Goal: Information Seeking & Learning: Learn about a topic

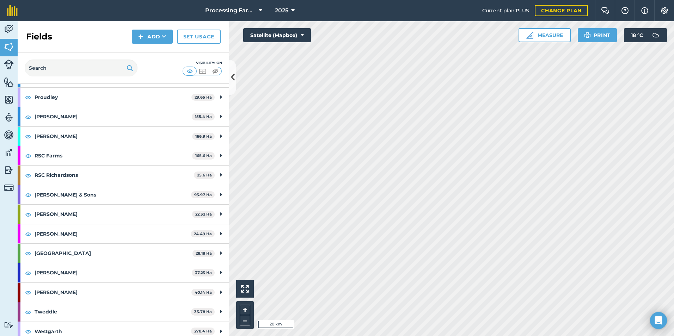
scroll to position [659, 0]
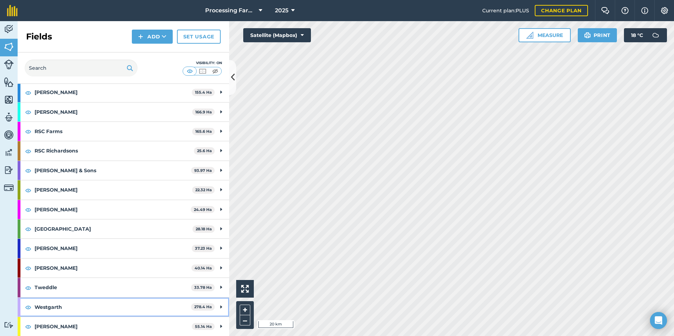
click at [103, 316] on strong "Westgarth" at bounding box center [113, 307] width 156 height 19
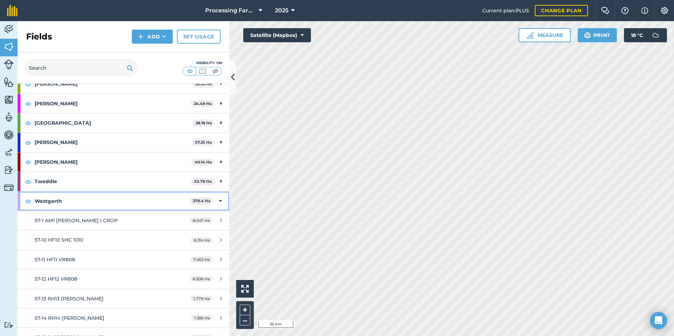
scroll to position [800, 0]
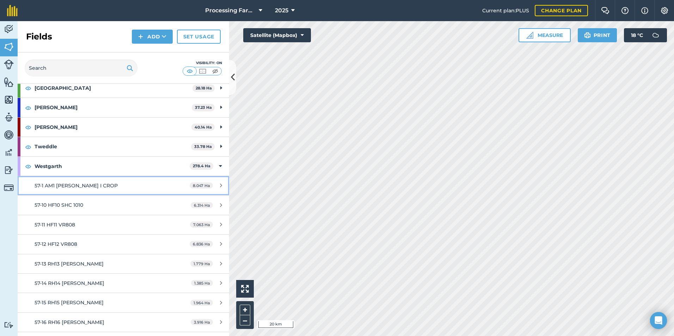
click at [119, 184] on div "57-1 AM1 [PERSON_NAME] I CROP" at bounding box center [101, 186] width 132 height 8
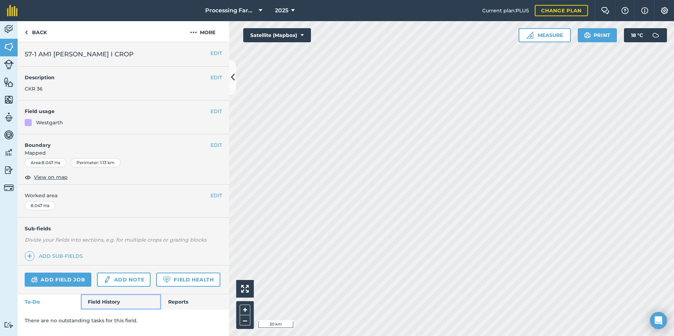
click at [106, 302] on link "Field History" at bounding box center [121, 302] width 80 height 16
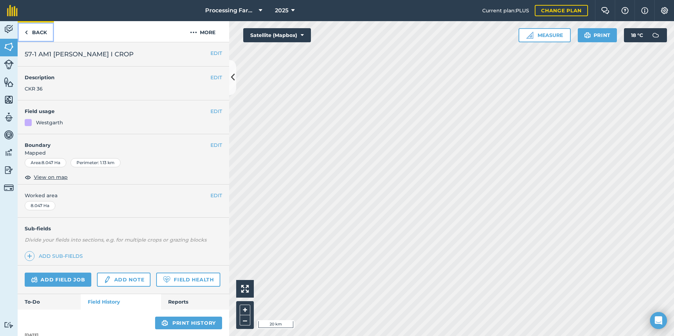
click at [36, 31] on link "Back" at bounding box center [36, 31] width 36 height 21
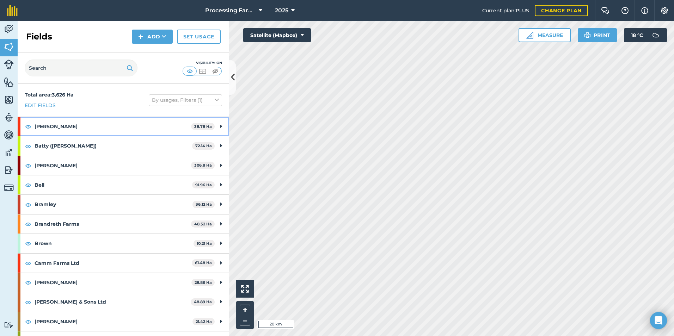
click at [93, 124] on strong "[PERSON_NAME]" at bounding box center [113, 126] width 156 height 19
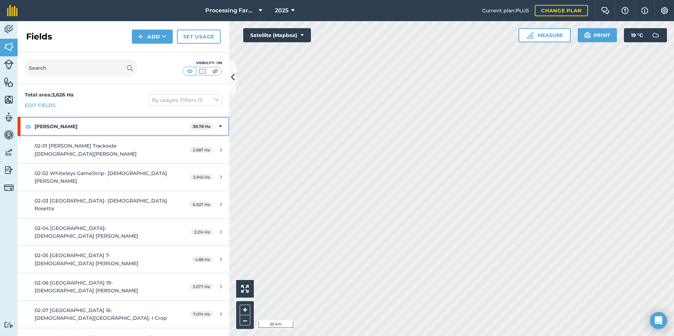
click at [84, 131] on strong "[PERSON_NAME]" at bounding box center [112, 126] width 155 height 19
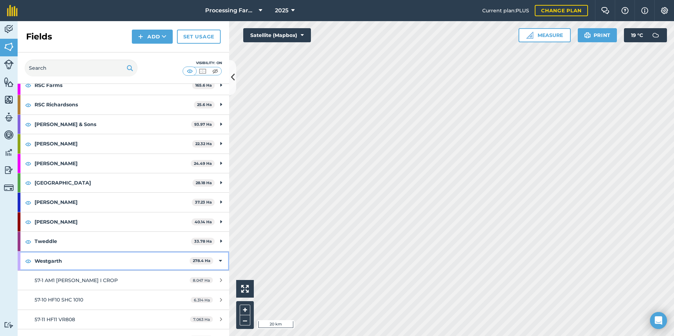
click at [92, 252] on strong "Westgarth" at bounding box center [112, 261] width 155 height 19
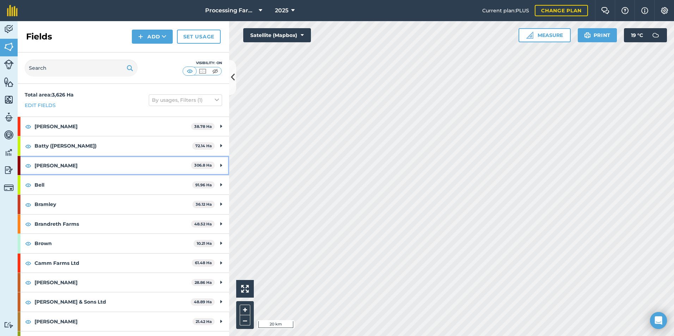
click at [88, 163] on strong "[PERSON_NAME]" at bounding box center [113, 165] width 156 height 19
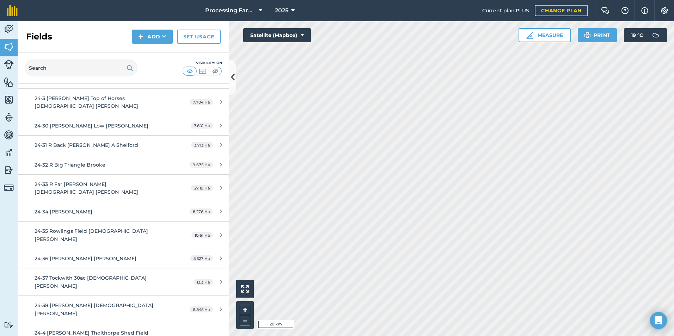
scroll to position [599, 0]
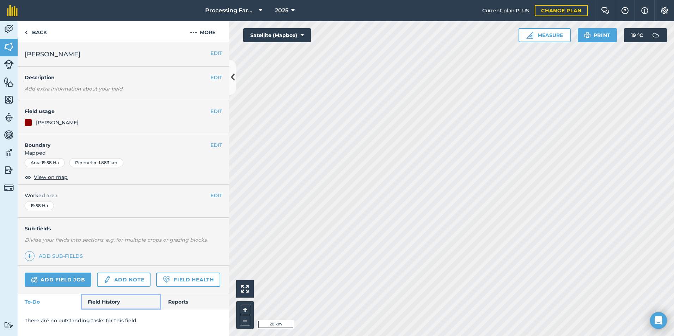
click at [97, 306] on link "Field History" at bounding box center [121, 302] width 80 height 16
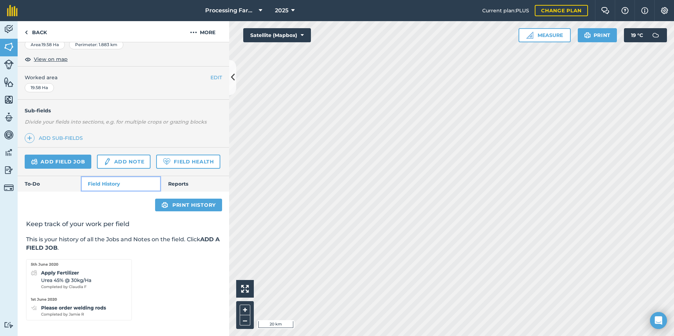
scroll to position [138, 0]
click at [48, 31] on link "Back" at bounding box center [36, 31] width 36 height 21
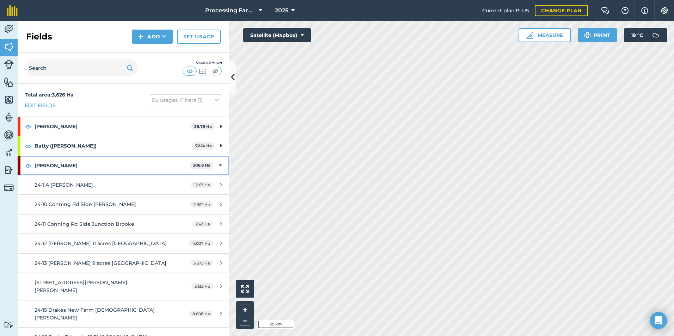
click at [62, 170] on strong "[PERSON_NAME]" at bounding box center [112, 165] width 155 height 19
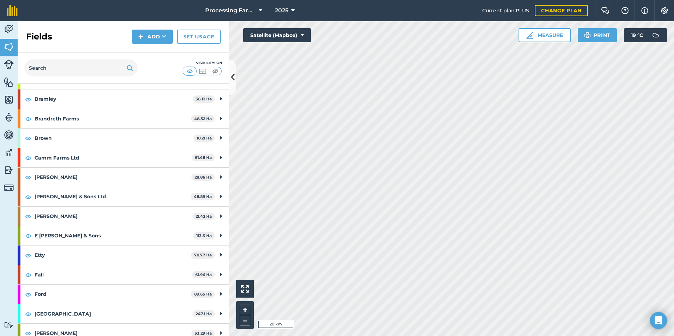
scroll to position [106, 0]
click at [62, 251] on strong "Etty" at bounding box center [113, 254] width 156 height 19
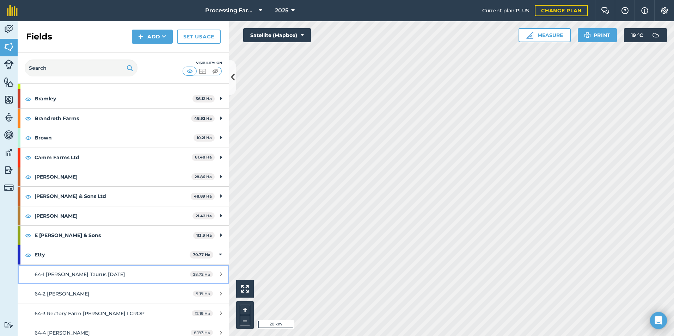
click at [81, 279] on link "64-1 [PERSON_NAME] Taurus [DATE] 28.72 Ha" at bounding box center [123, 274] width 211 height 19
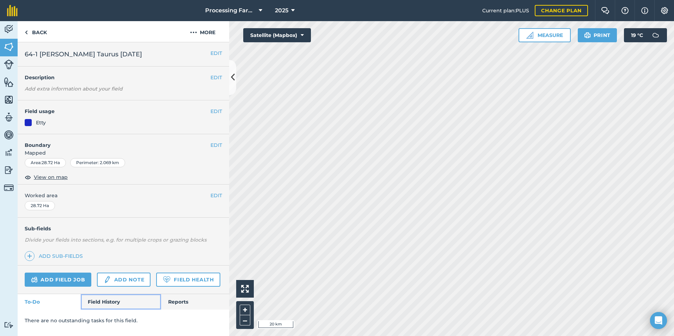
click at [105, 302] on link "Field History" at bounding box center [121, 302] width 80 height 16
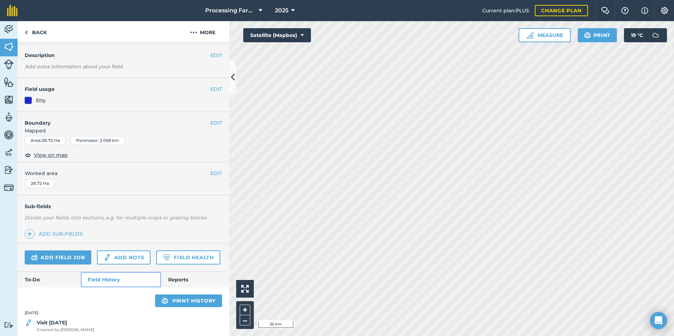
scroll to position [46, 0]
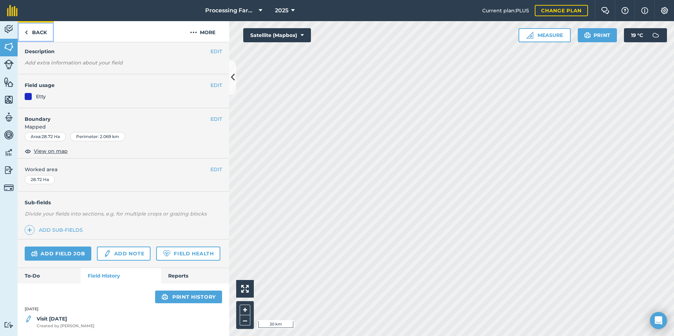
click at [35, 27] on link "Back" at bounding box center [36, 31] width 36 height 21
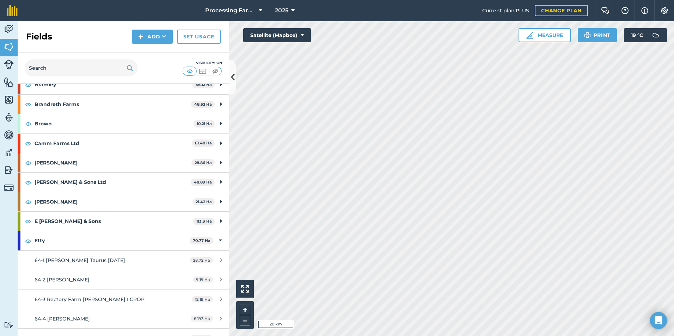
scroll to position [141, 0]
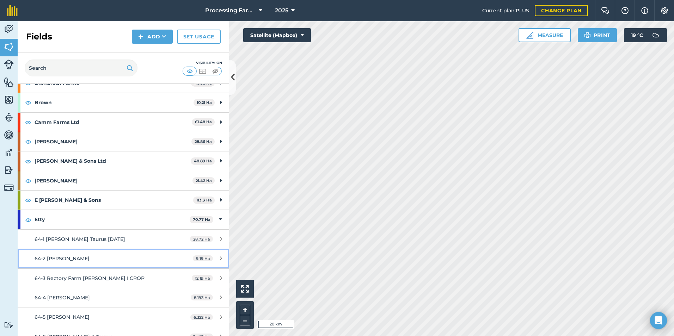
click at [81, 256] on span "64-2 [PERSON_NAME]" at bounding box center [62, 258] width 55 height 6
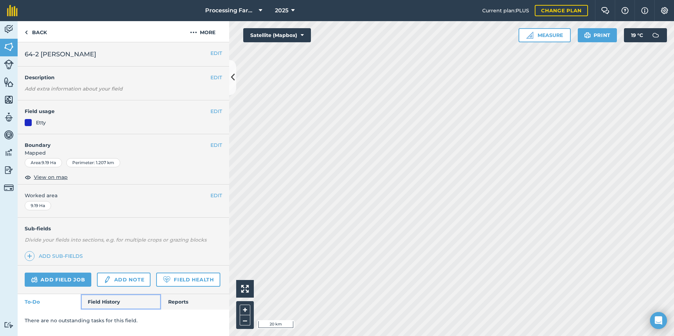
click at [99, 304] on link "Field History" at bounding box center [121, 302] width 80 height 16
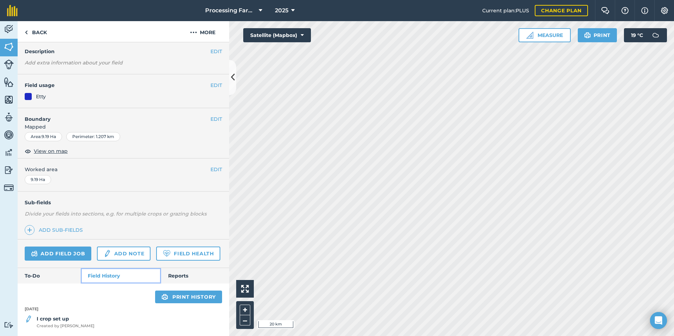
scroll to position [46, 0]
click at [43, 32] on link "Back" at bounding box center [36, 31] width 36 height 21
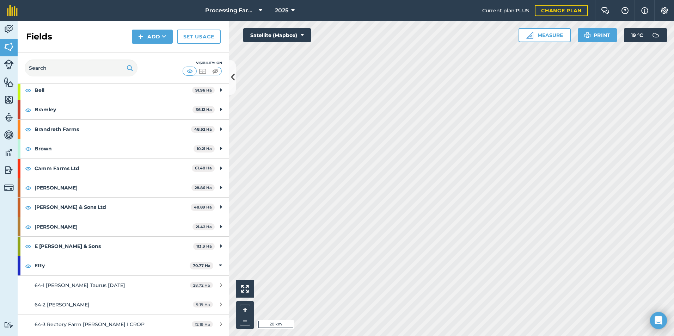
scroll to position [106, 0]
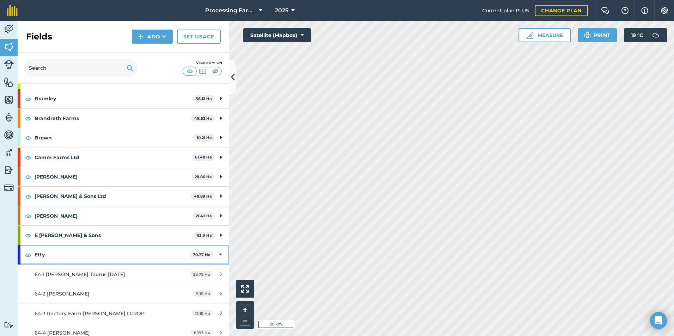
click at [166, 249] on strong "Etty" at bounding box center [112, 254] width 155 height 19
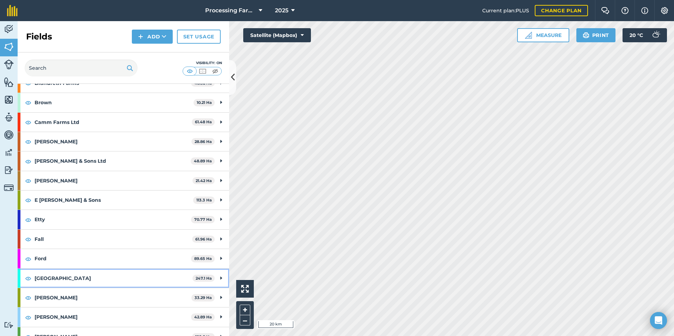
click at [66, 284] on strong "[GEOGRAPHIC_DATA]" at bounding box center [114, 278] width 158 height 19
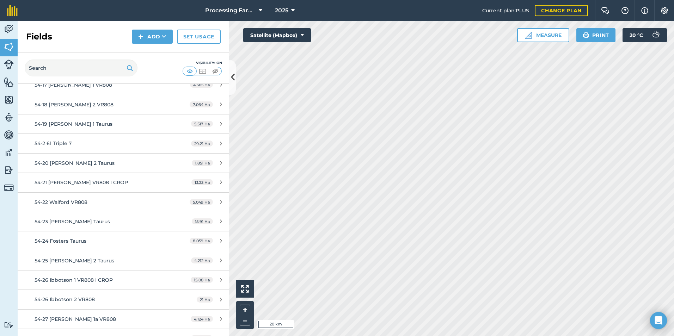
scroll to position [493, 0]
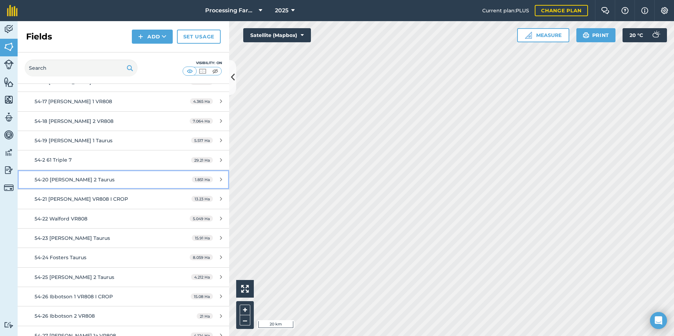
click at [103, 172] on link "54-20 [PERSON_NAME] 2 Taurus 1.851 Ha" at bounding box center [123, 179] width 211 height 19
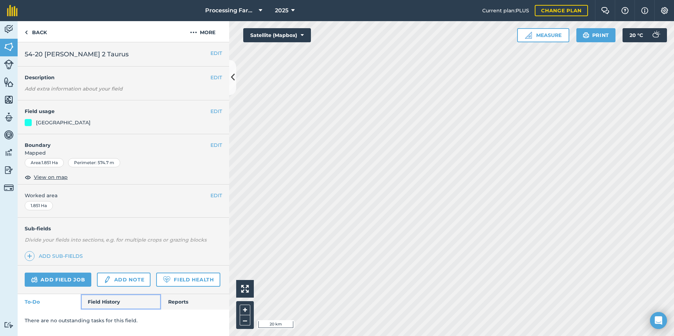
click at [121, 302] on link "Field History" at bounding box center [121, 302] width 80 height 16
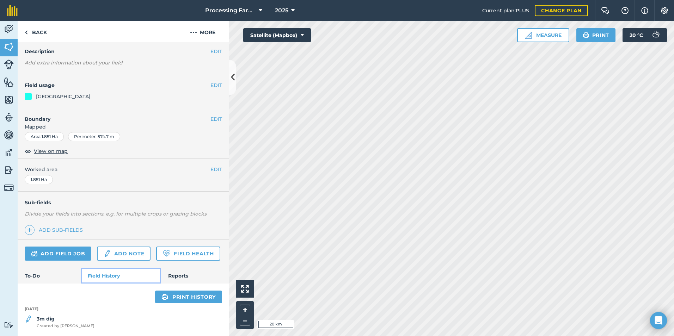
scroll to position [46, 0]
click at [86, 322] on div "3m dig Created by [PERSON_NAME]" at bounding box center [123, 322] width 211 height 14
click at [56, 319] on div "3m dig Created by [PERSON_NAME]" at bounding box center [66, 322] width 58 height 14
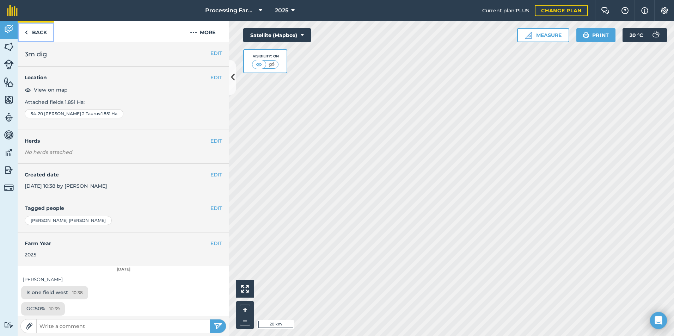
click at [31, 29] on link "Back" at bounding box center [36, 31] width 36 height 21
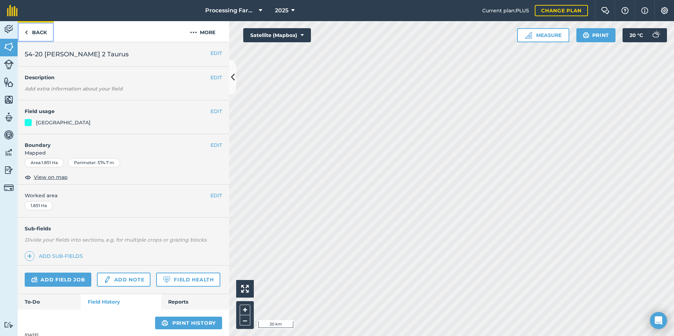
click at [37, 33] on link "Back" at bounding box center [36, 31] width 36 height 21
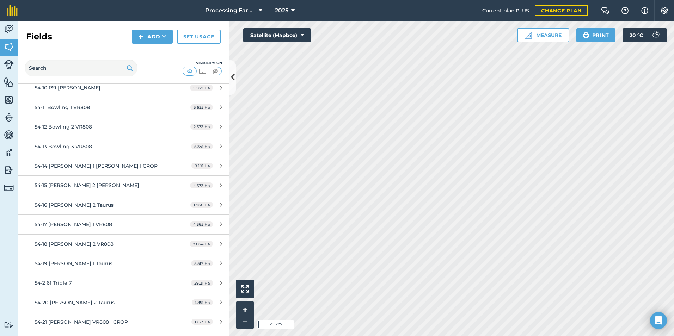
scroll to position [388, 0]
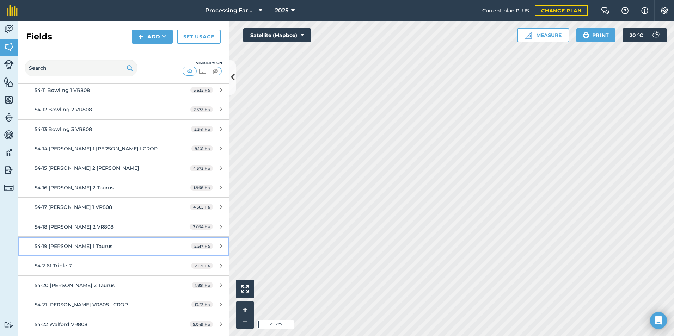
click at [104, 241] on link "54-19 [PERSON_NAME] 1 Taurus 5.517 Ha" at bounding box center [123, 246] width 211 height 19
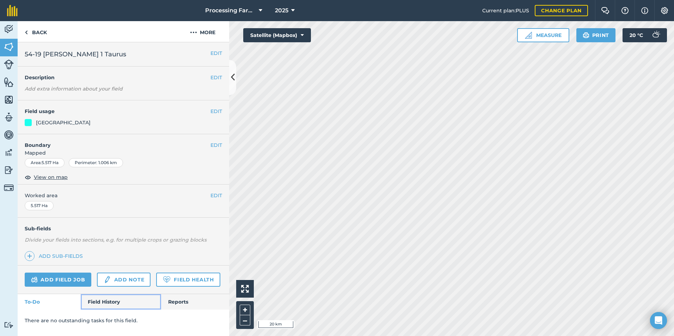
click at [111, 302] on link "Field History" at bounding box center [121, 302] width 80 height 16
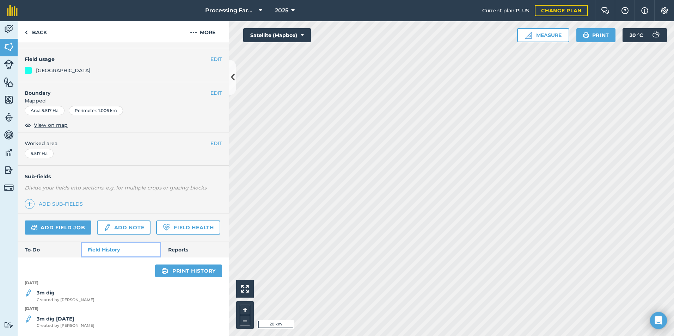
scroll to position [72, 0]
